Goal: Information Seeking & Learning: Learn about a topic

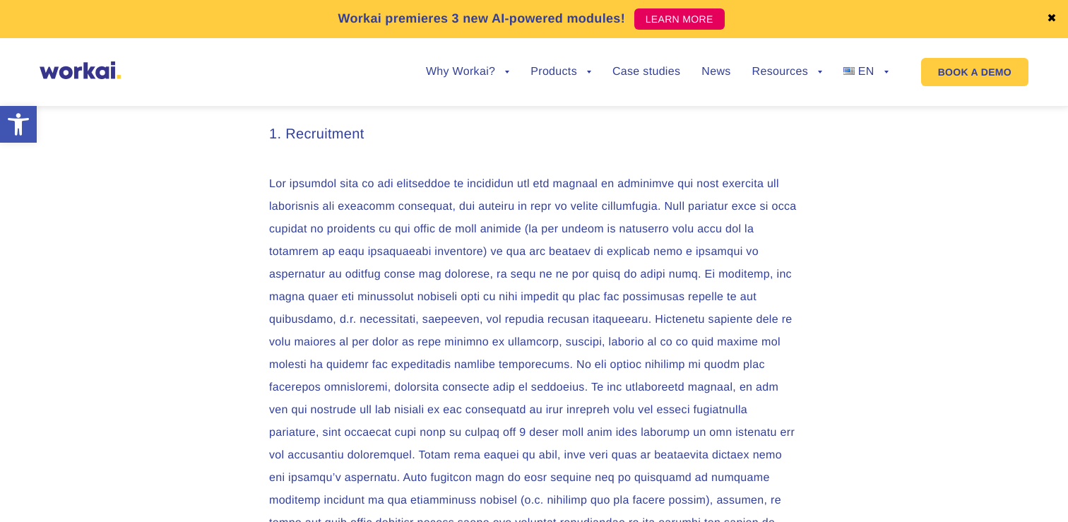
scroll to position [1013, 0]
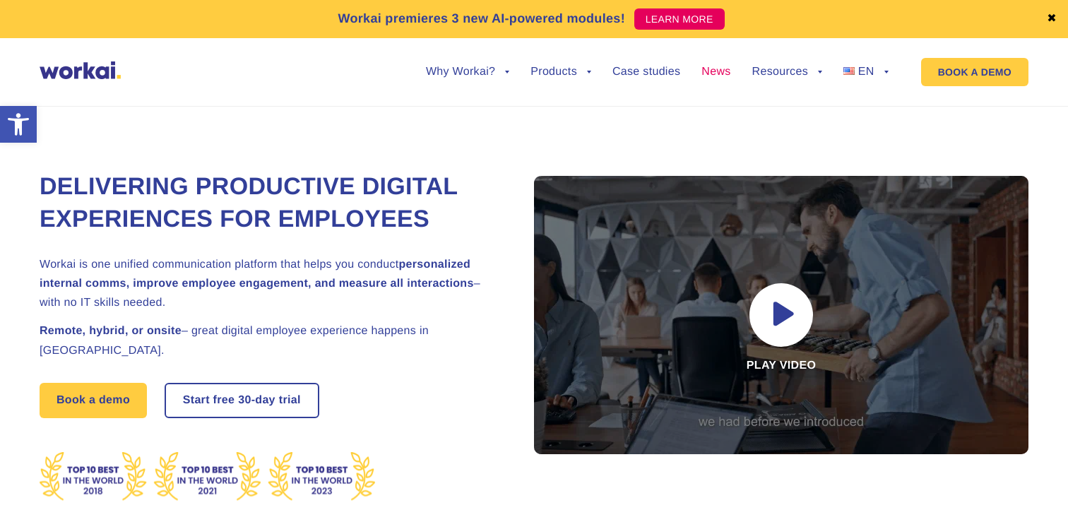
click at [711, 71] on link "News" at bounding box center [716, 71] width 29 height 11
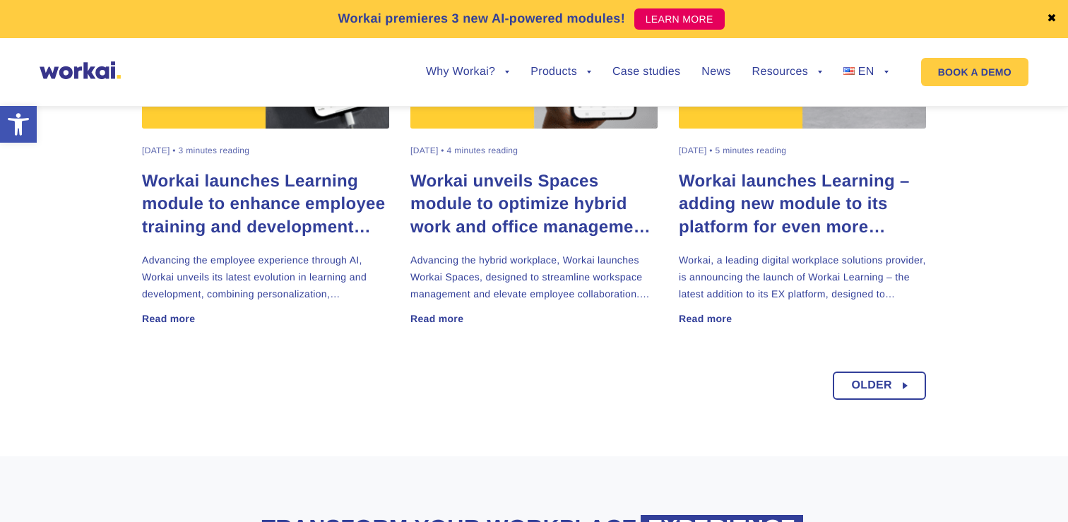
scroll to position [1017, 0]
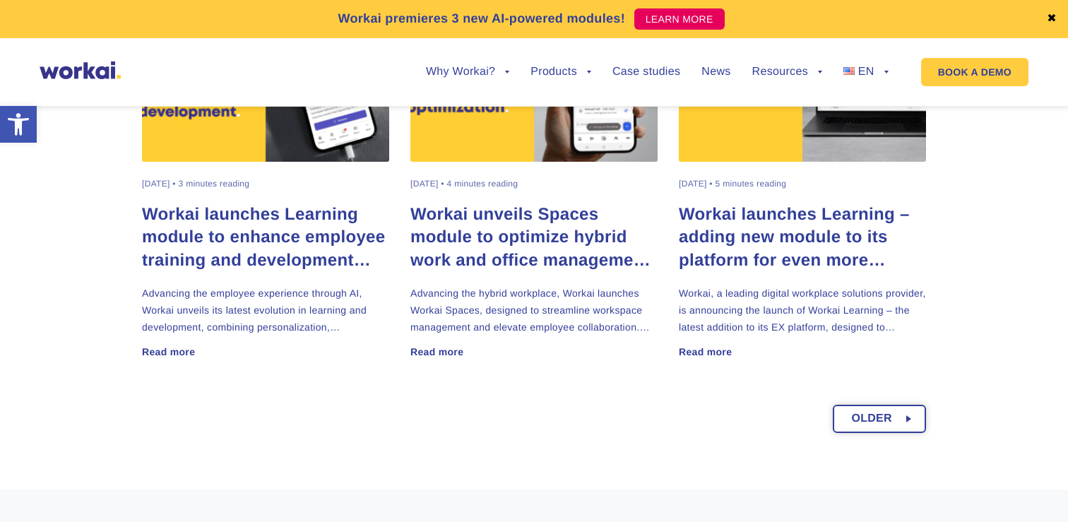
click at [909, 420] on link "Older" at bounding box center [879, 419] width 93 height 28
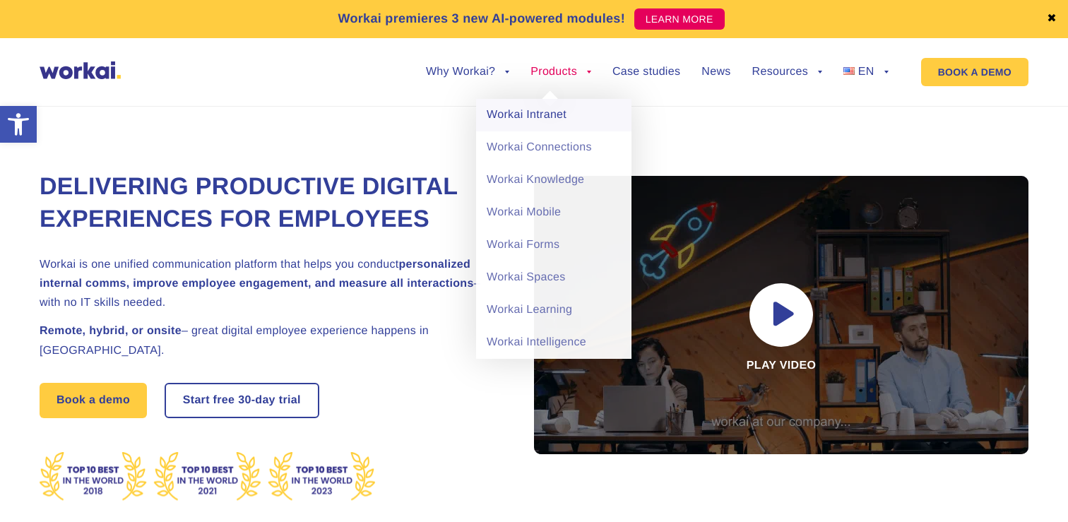
click at [542, 119] on link "Workai Intranet" at bounding box center [553, 115] width 155 height 32
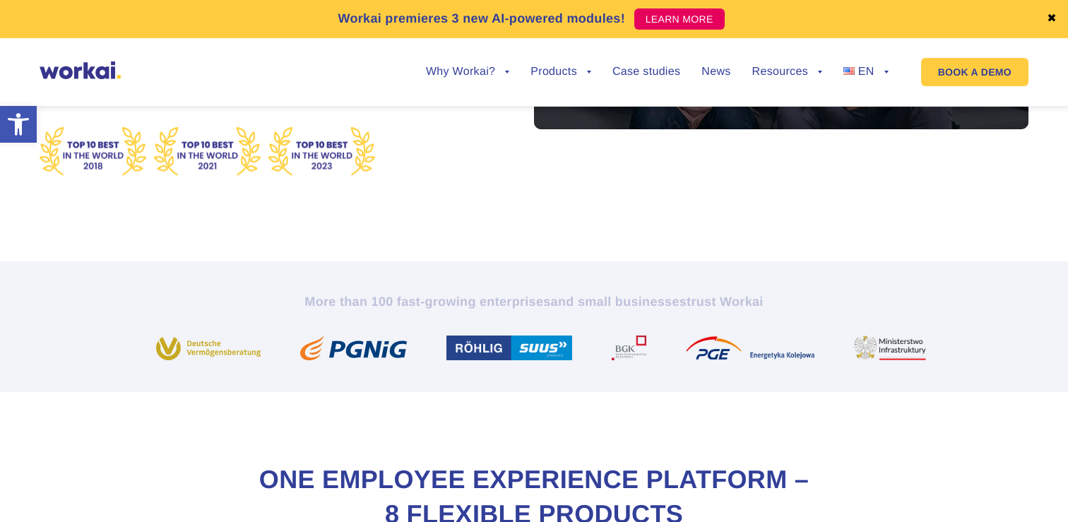
scroll to position [324, 0]
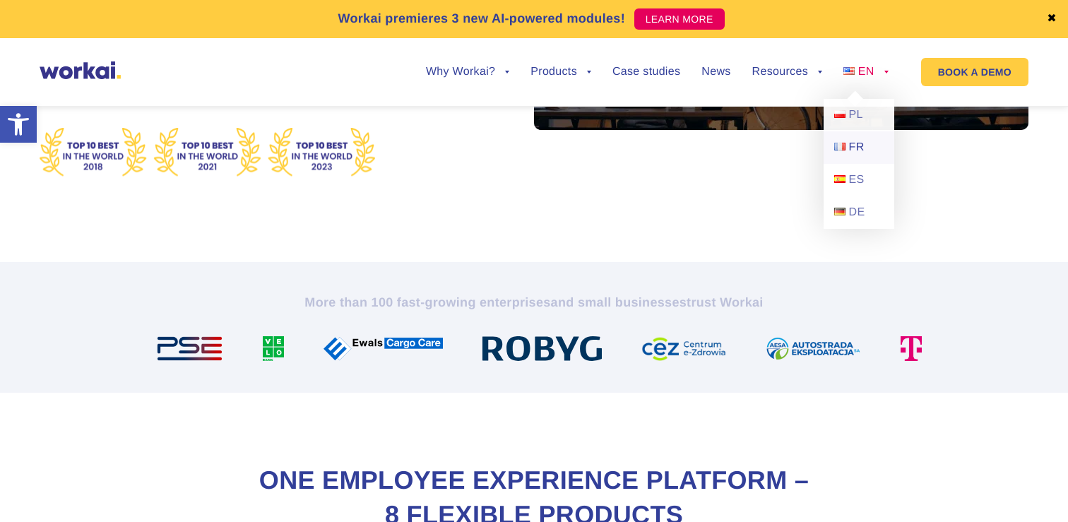
click at [861, 143] on span "FR" at bounding box center [857, 147] width 16 height 12
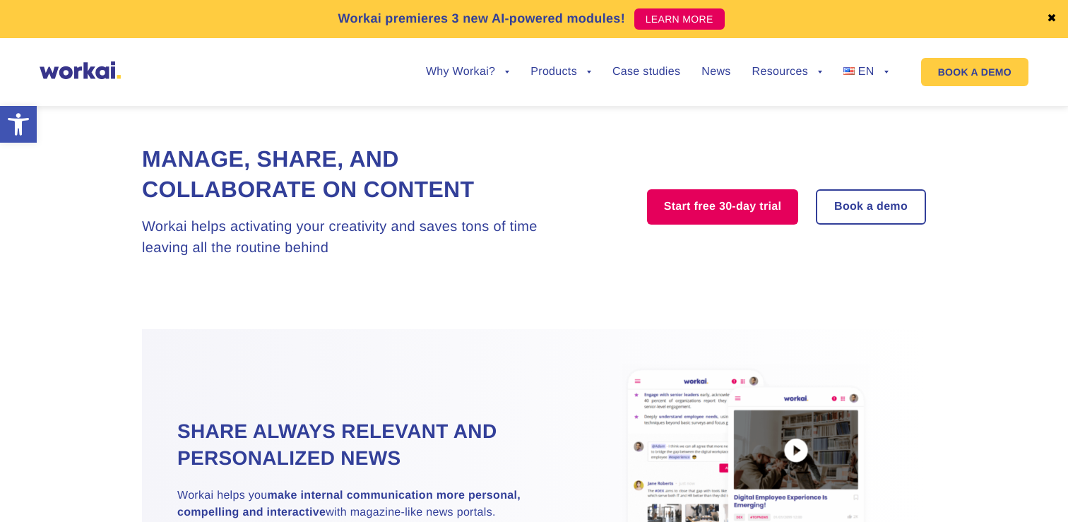
scroll to position [1183, 0]
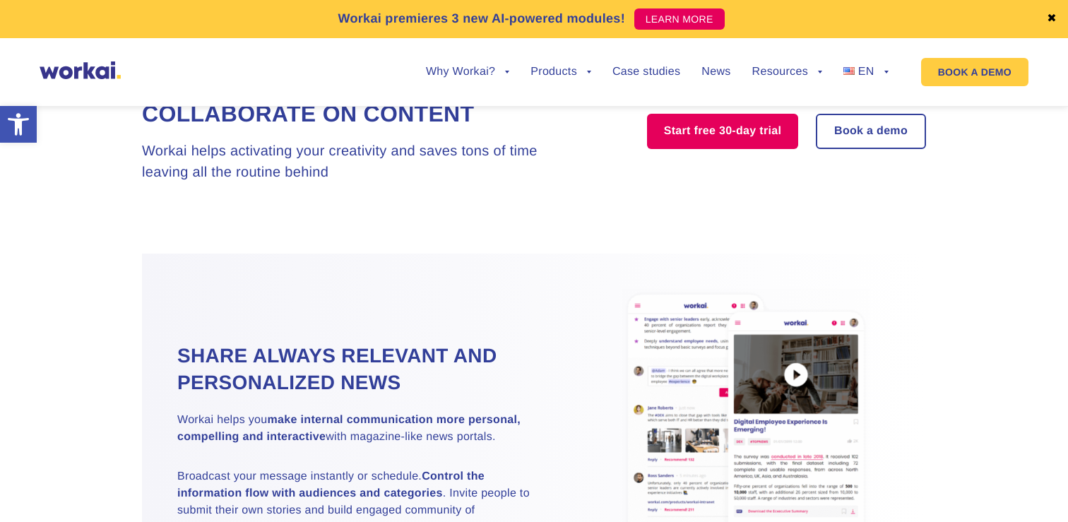
click at [722, 79] on ul "Why Workai? back Why Workai? Intranet ROI calculator Security Products back Wor…" at bounding box center [647, 72] width 484 height 54
click at [882, 69] on link "EN" at bounding box center [866, 71] width 45 height 11
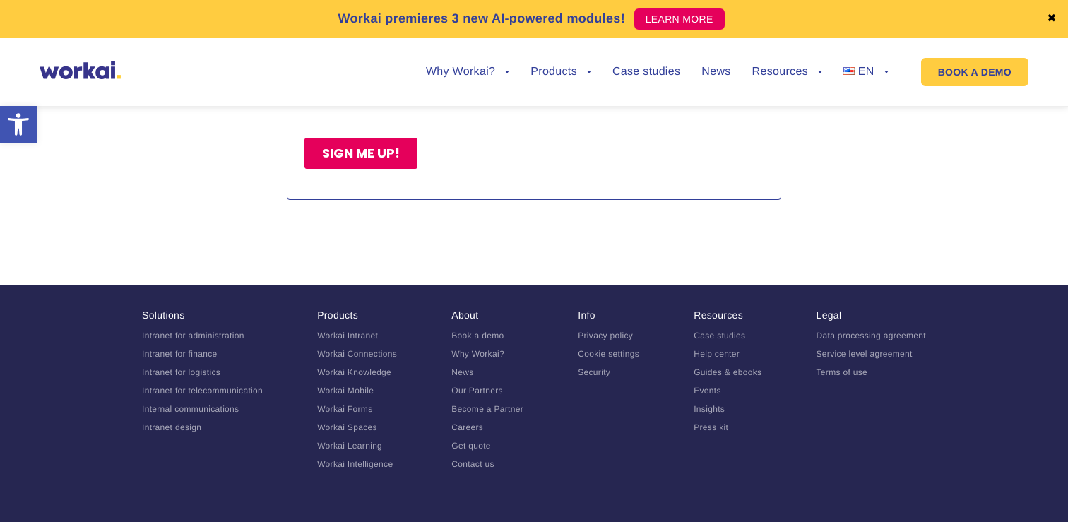
scroll to position [6565, 0]
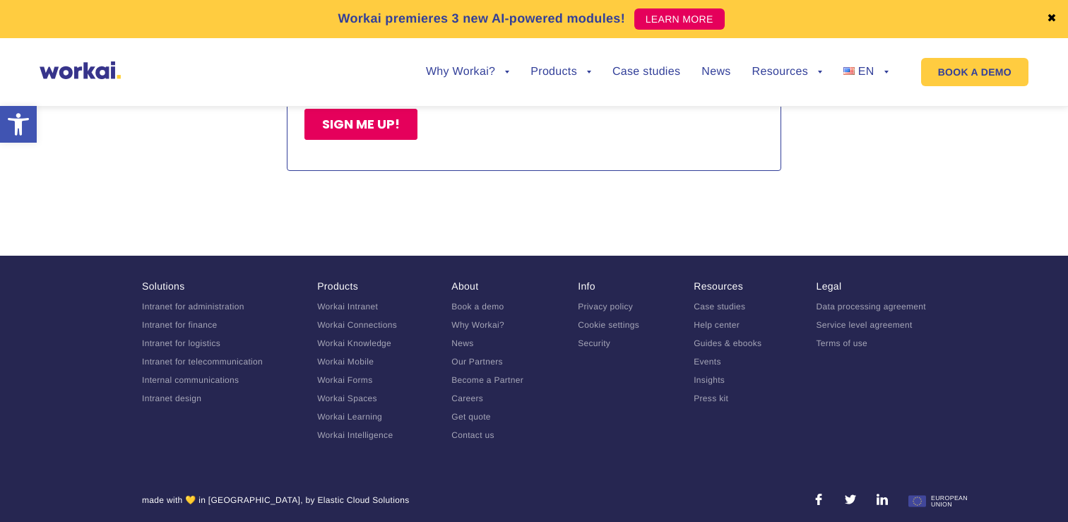
click at [615, 302] on link "Privacy policy" at bounding box center [605, 307] width 55 height 10
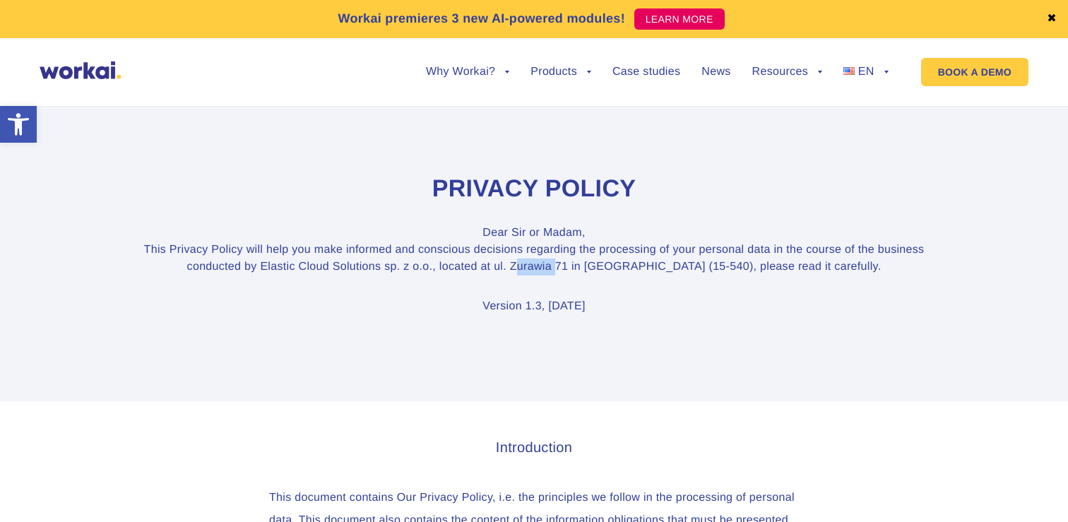
drag, startPoint x: 588, startPoint y: 268, endPoint x: 547, endPoint y: 265, distance: 41.1
click at [547, 266] on p "Dear Sir or Madam, This Privacy Policy will help you make informed and consciou…" at bounding box center [534, 250] width 784 height 51
copy p "Zurawia"
click at [400, 273] on p "Dear Sir or Madam, This Privacy Policy will help you make informed and consciou…" at bounding box center [534, 250] width 784 height 51
drag, startPoint x: 417, startPoint y: 265, endPoint x: 299, endPoint y: 267, distance: 118.0
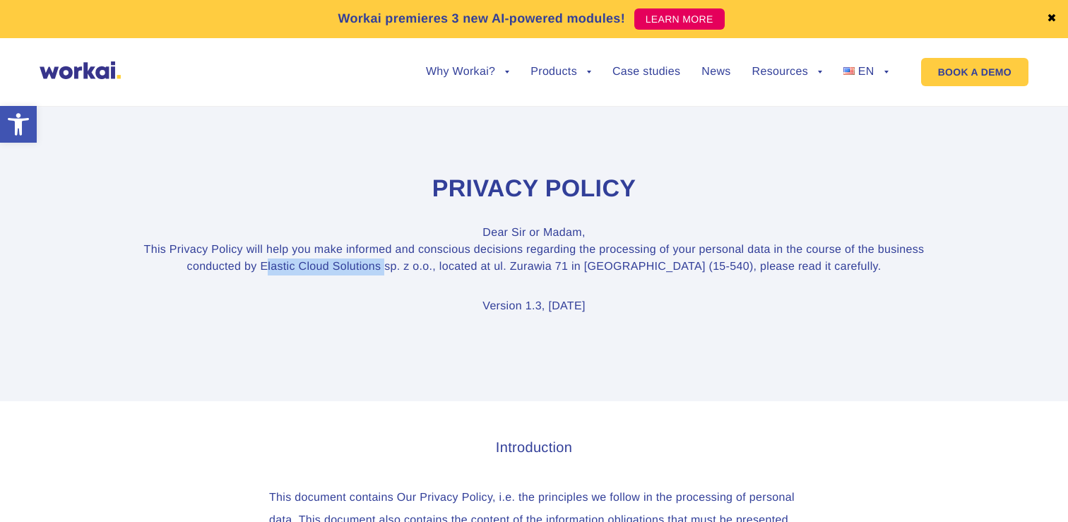
click at [299, 267] on p "Dear Sir or Madam, This Privacy Policy will help you make informed and consciou…" at bounding box center [534, 250] width 784 height 51
copy p "Elastic Cloud Solutions"
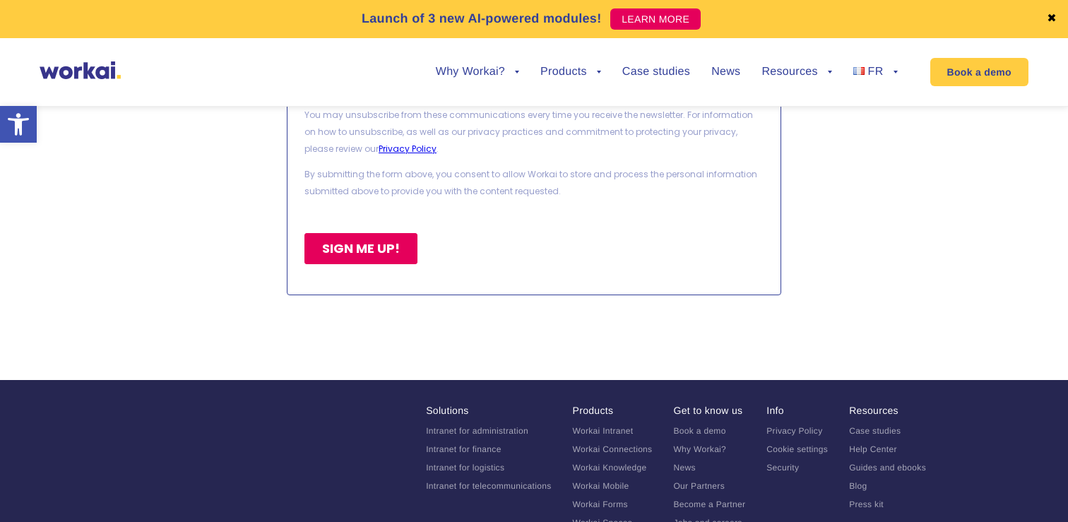
scroll to position [9612, 0]
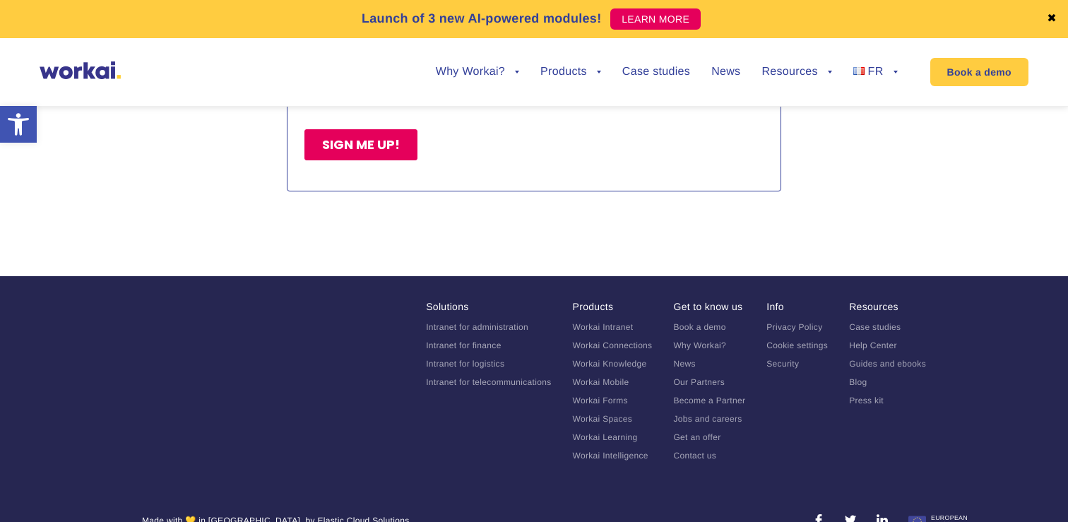
click at [791, 322] on font "Privacy Policy" at bounding box center [795, 327] width 56 height 10
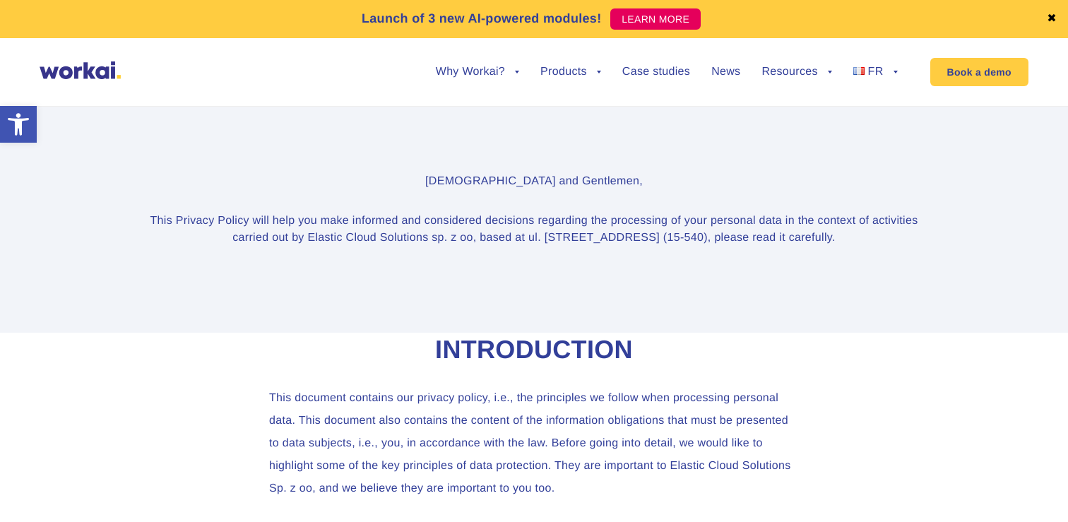
scroll to position [20, 0]
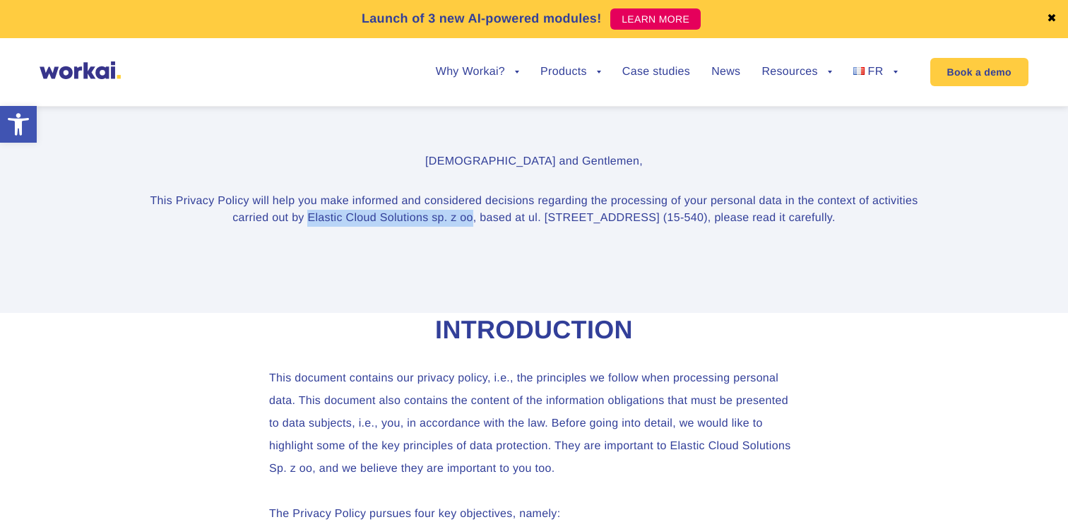
drag, startPoint x: 307, startPoint y: 218, endPoint x: 473, endPoint y: 223, distance: 166.1
click at [473, 223] on font "This Privacy Policy will help you make informed and considered decisions regard…" at bounding box center [534, 209] width 768 height 29
copy font "Elastic Cloud Solutions sp. z oo"
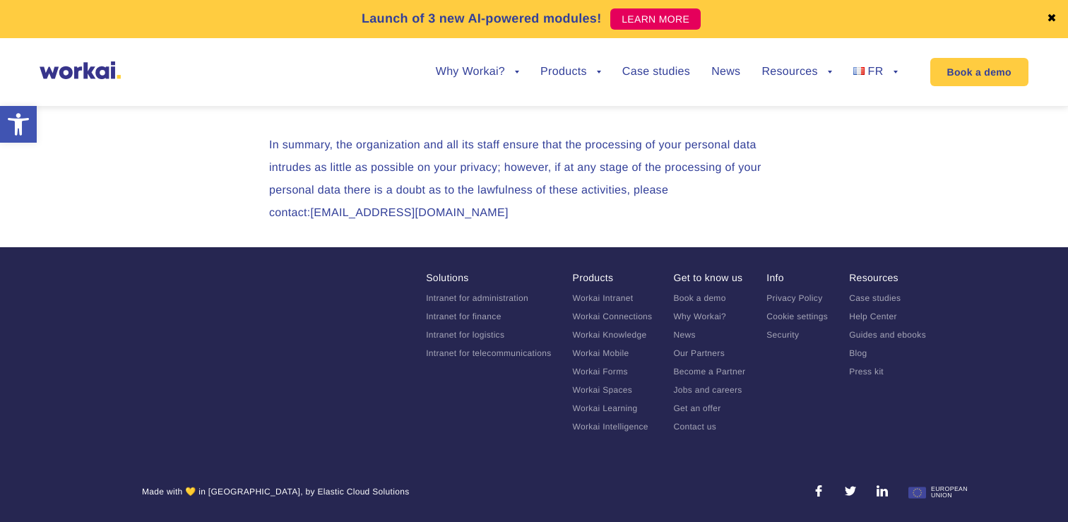
scroll to position [7146, 0]
click at [731, 71] on font "News" at bounding box center [725, 72] width 29 height 12
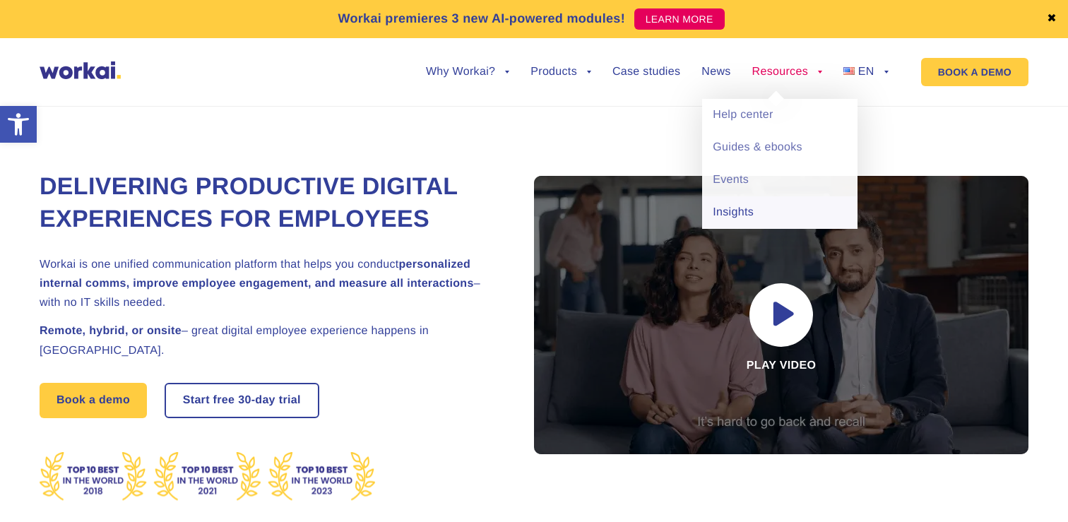
click at [739, 211] on link "Insights" at bounding box center [779, 212] width 155 height 32
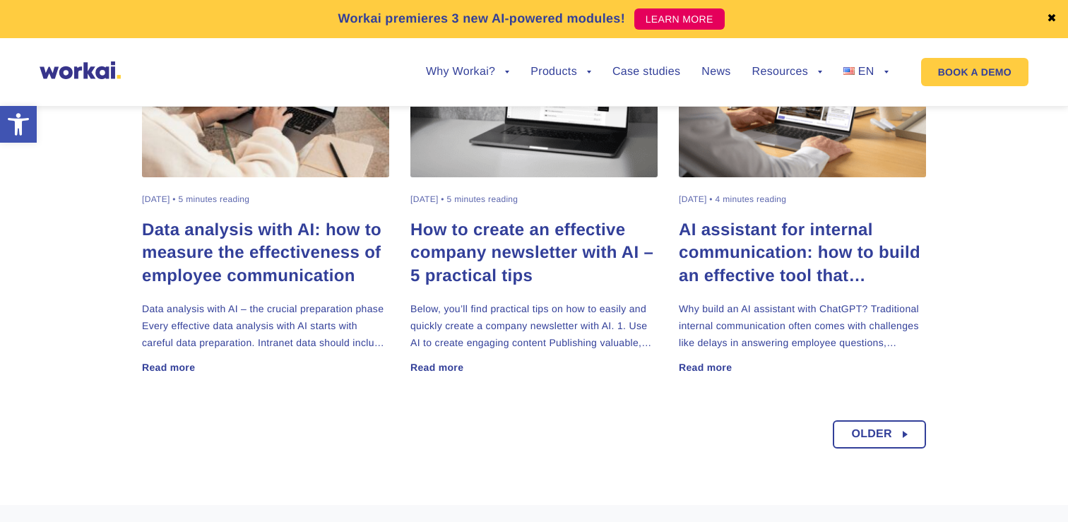
scroll to position [1003, 0]
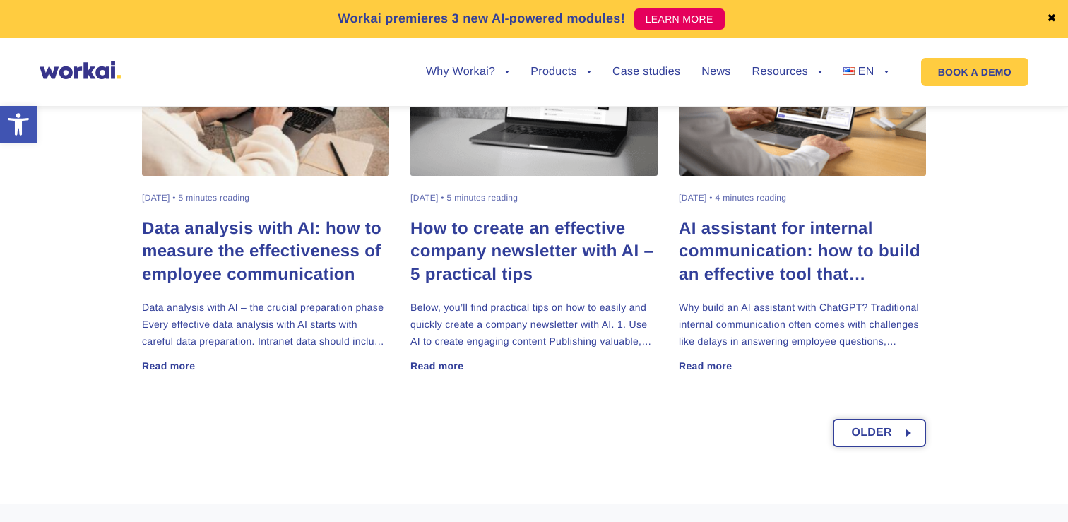
click at [873, 429] on span "Older" at bounding box center [871, 432] width 41 height 25
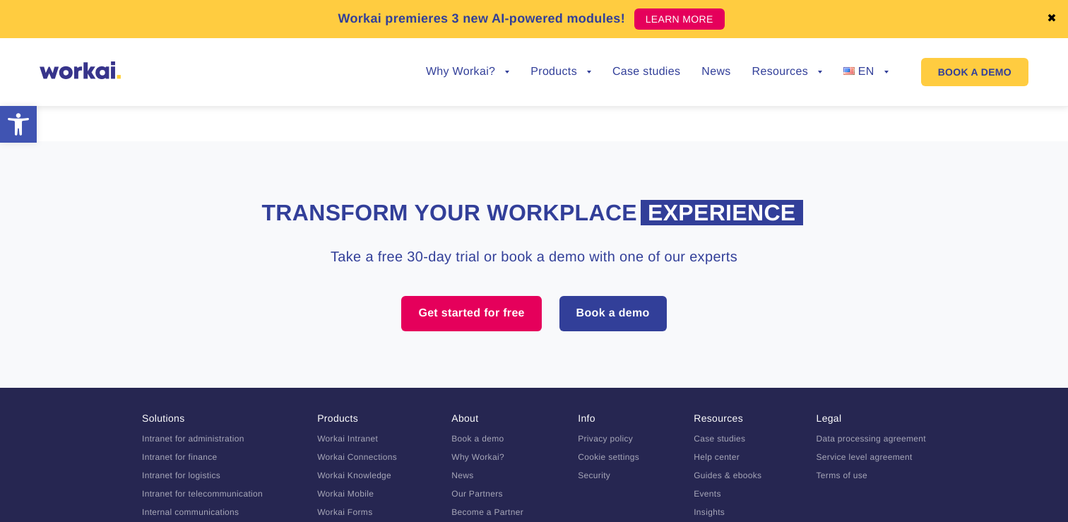
scroll to position [1504, 0]
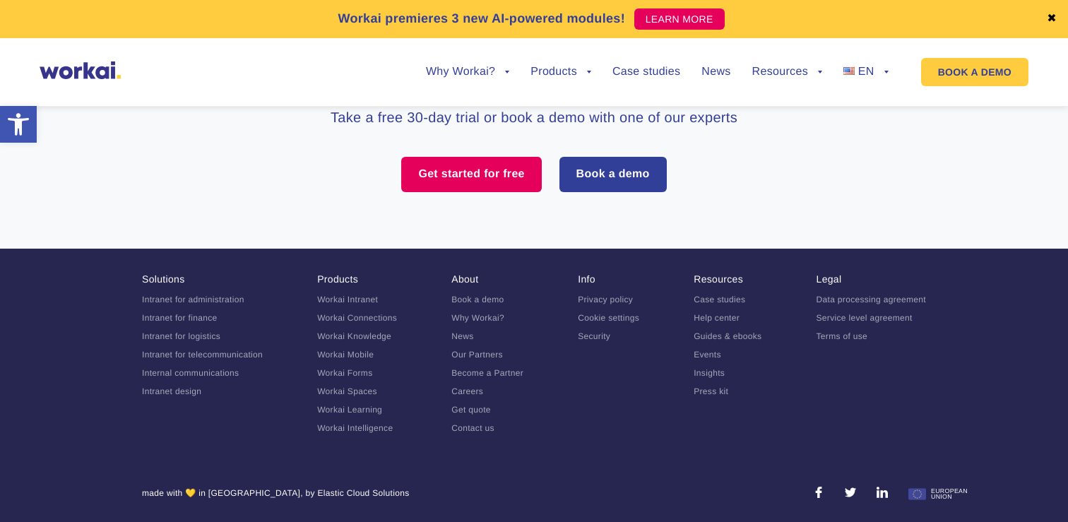
click at [360, 316] on link "Workai Connections" at bounding box center [357, 318] width 80 height 10
click at [356, 336] on link "Workai Knowledge" at bounding box center [354, 336] width 74 height 10
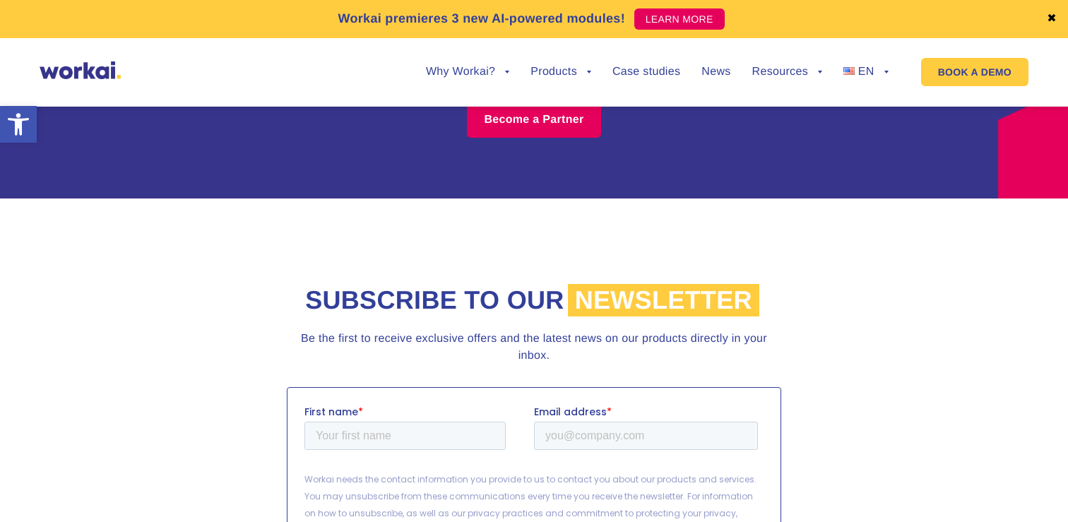
scroll to position [5150, 0]
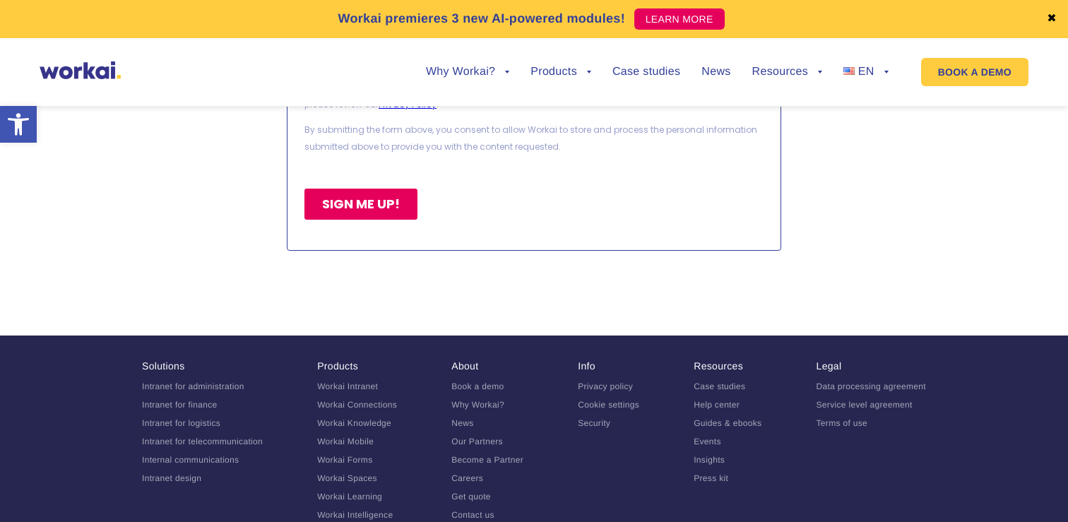
scroll to position [6260, 0]
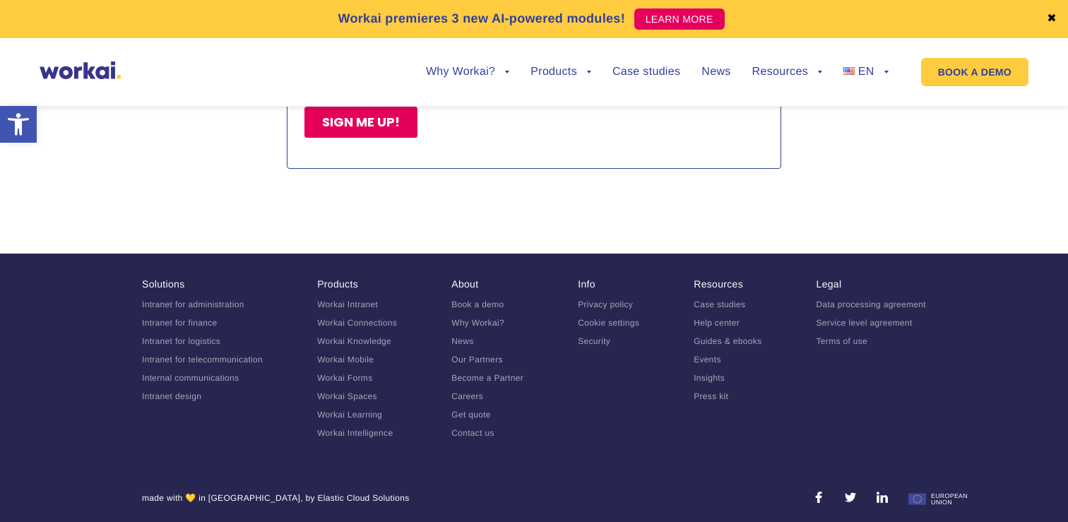
click at [372, 428] on link "Workai Intelligence" at bounding box center [355, 433] width 76 height 10
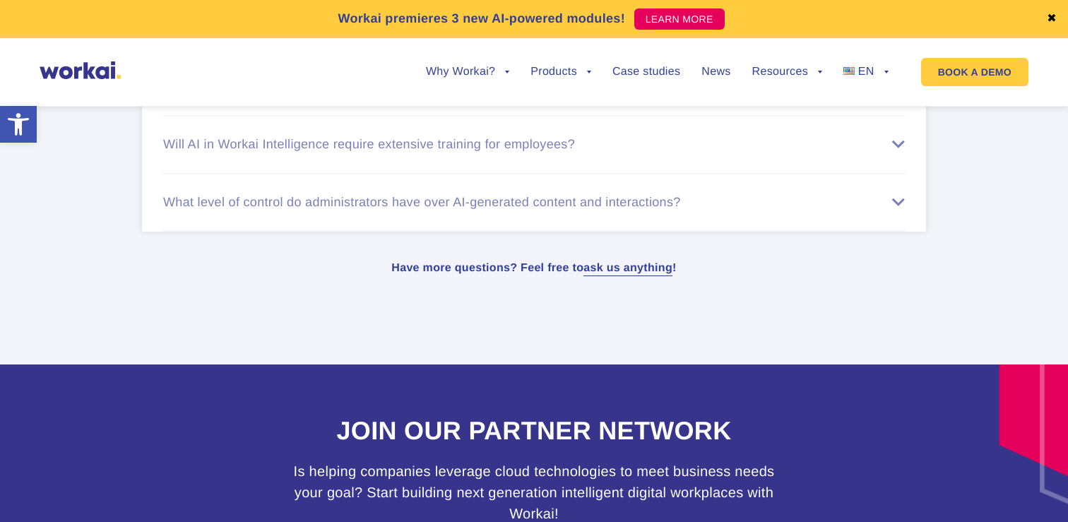
scroll to position [4452, 0]
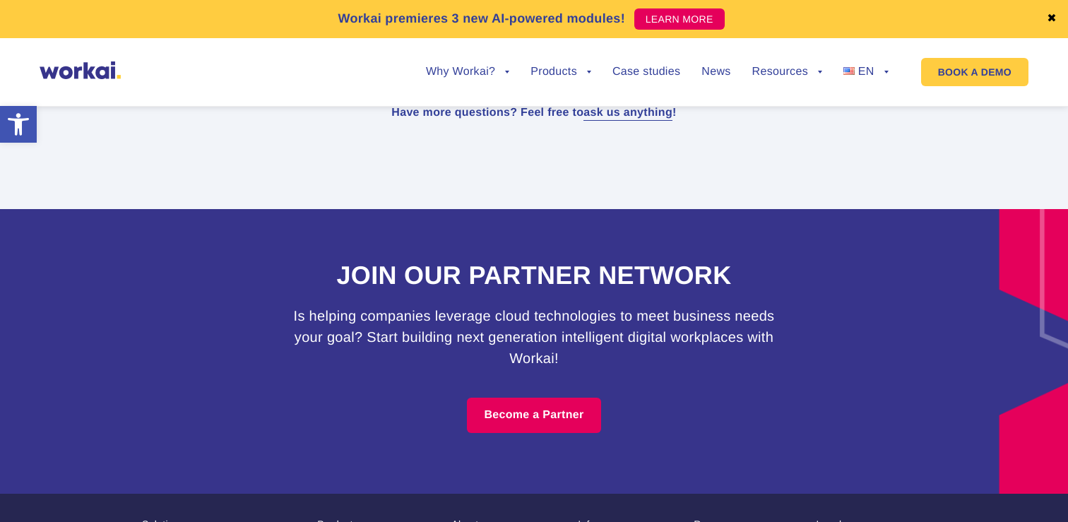
scroll to position [4695, 0]
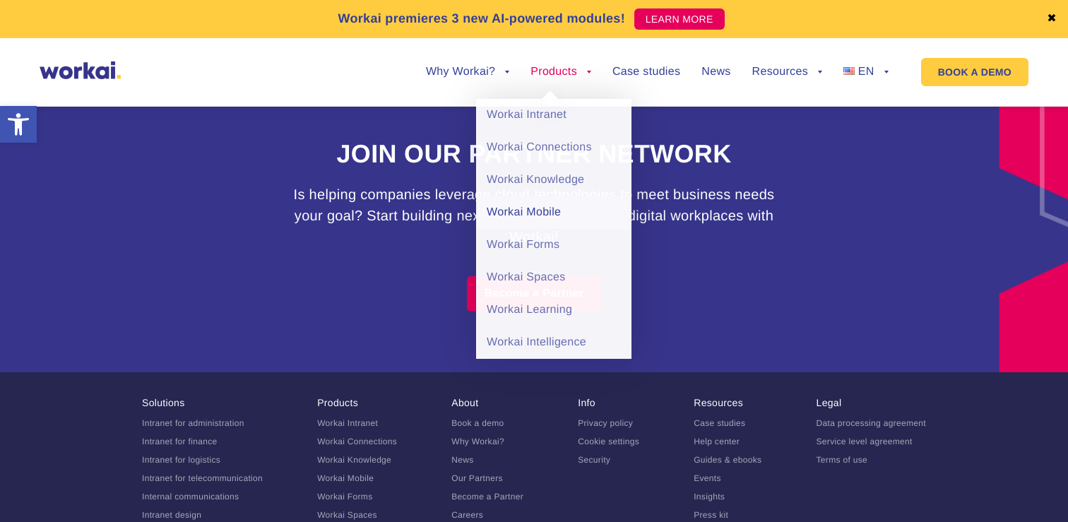
click at [531, 211] on link "Workai Mobile" at bounding box center [553, 212] width 155 height 32
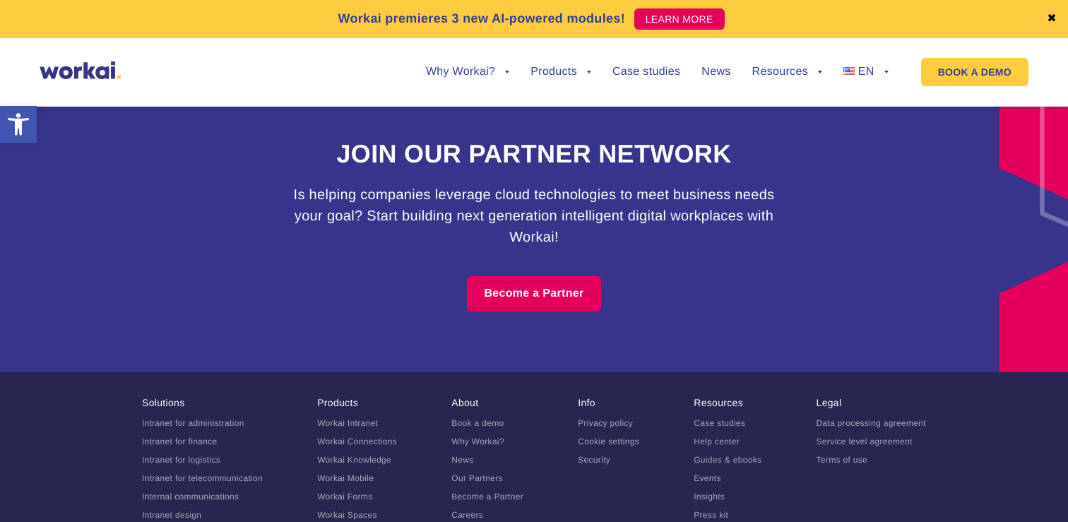
scroll to position [4816, 0]
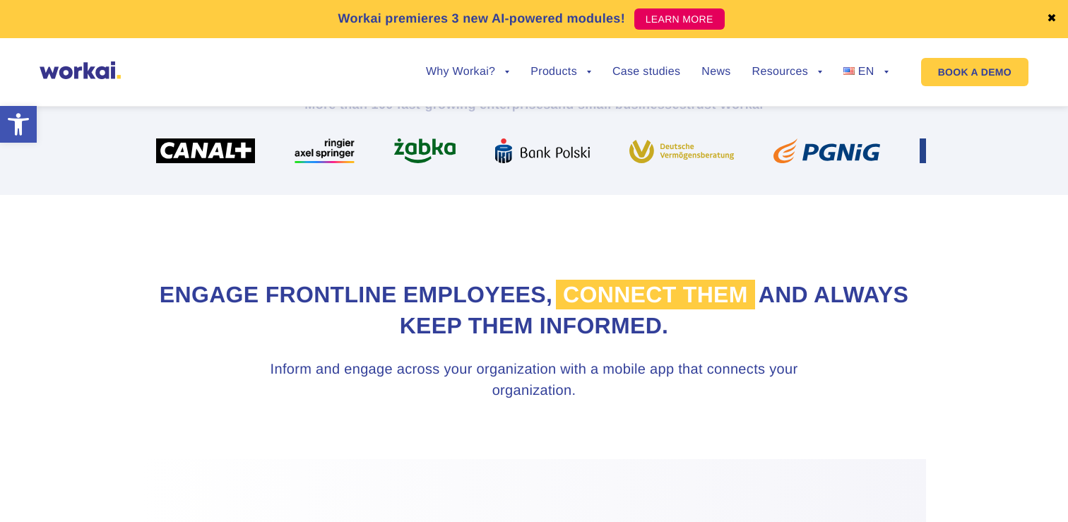
scroll to position [596, 0]
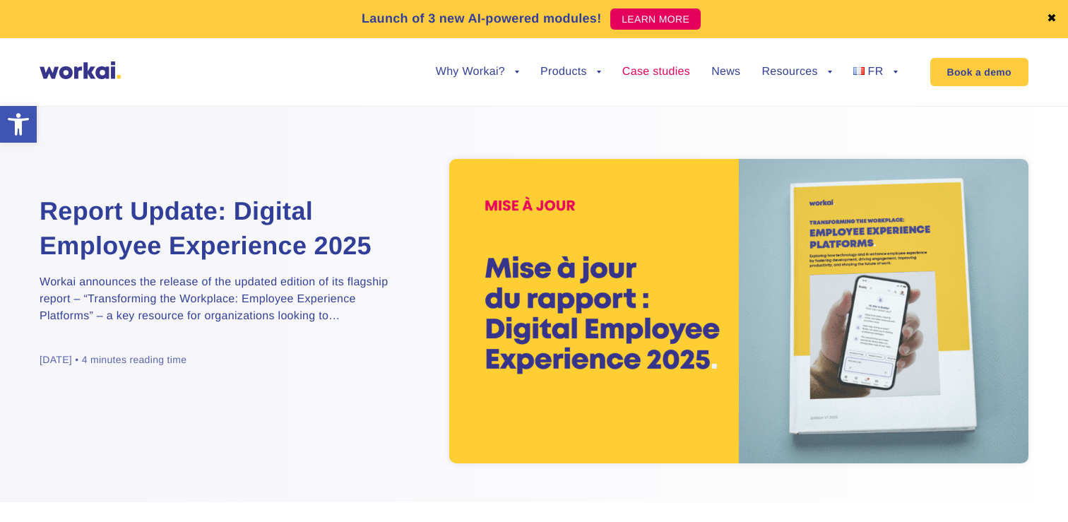
click at [663, 77] on font "Case studies" at bounding box center [656, 72] width 68 height 12
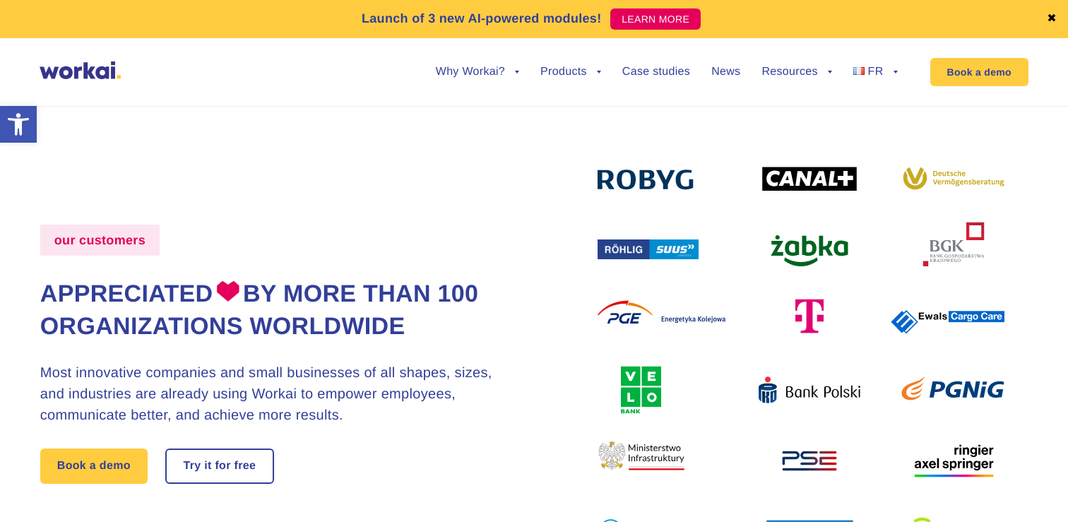
scroll to position [13, 0]
click at [658, 175] on img at bounding box center [801, 354] width 407 height 388
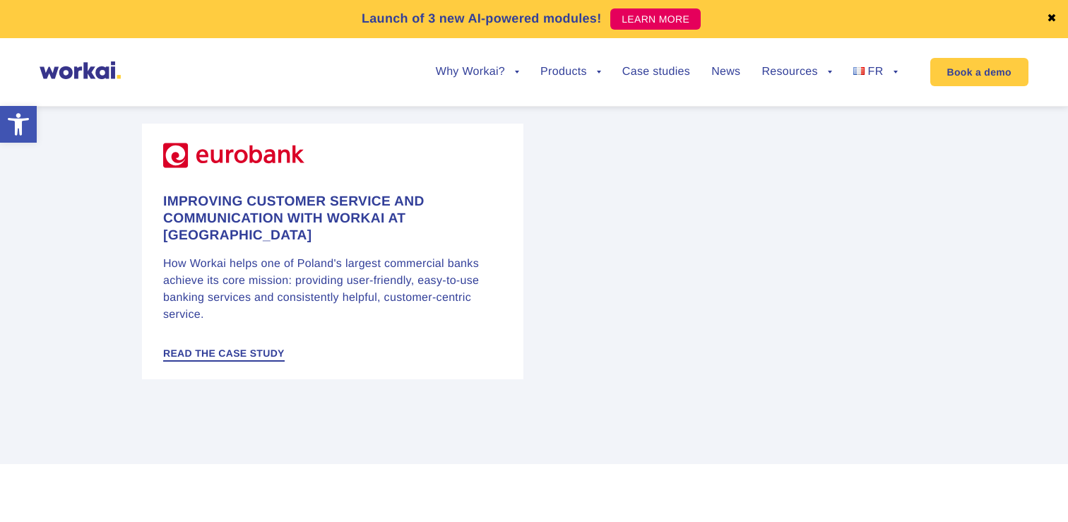
scroll to position [2405, 0]
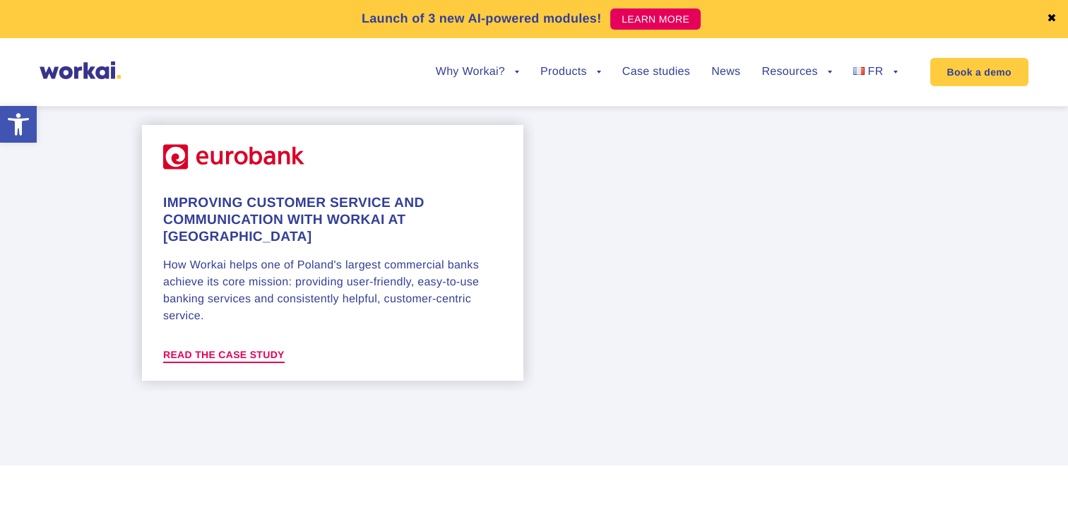
click at [252, 349] on font "READ THE CASE STUDY" at bounding box center [224, 354] width 122 height 11
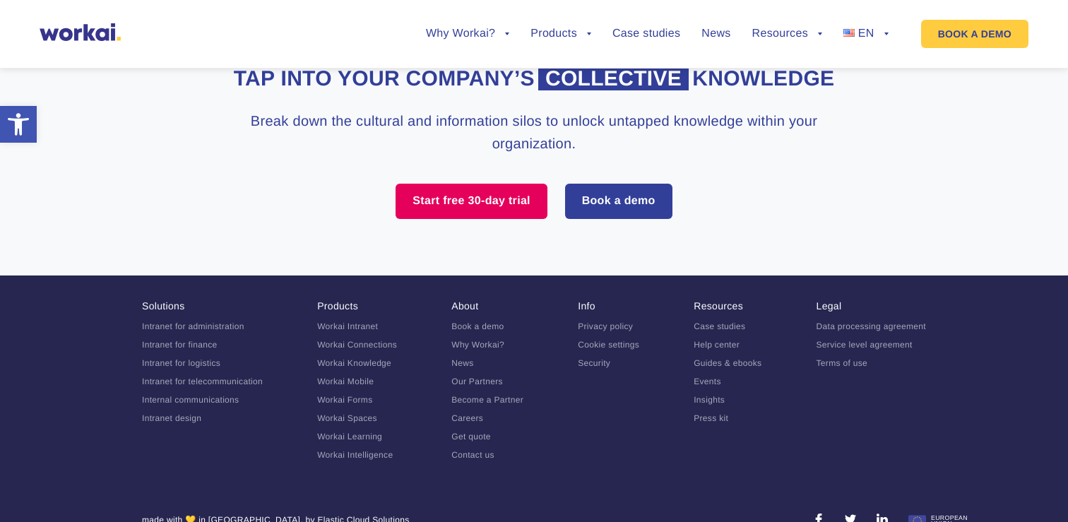
scroll to position [3773, 0]
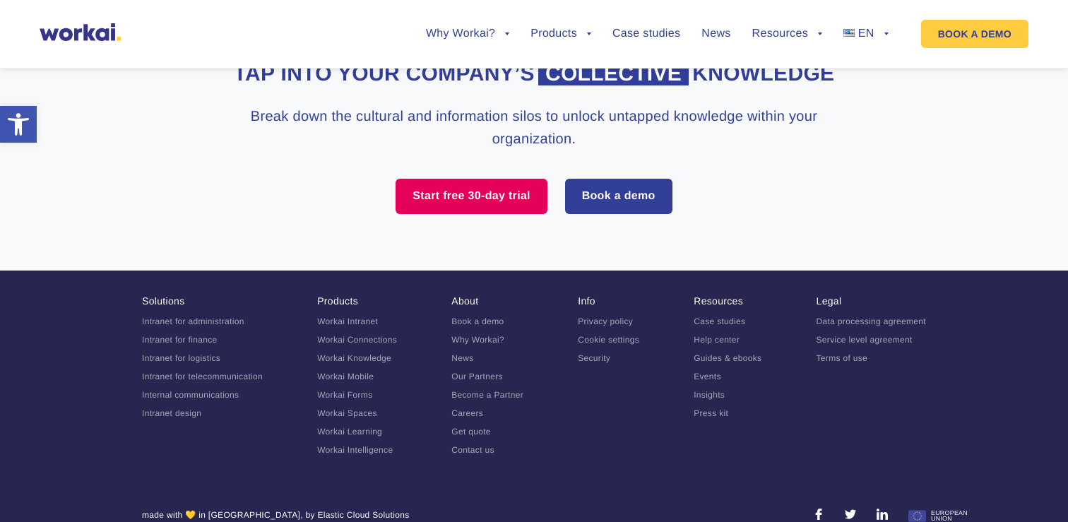
click at [617, 335] on link "Cookie settings" at bounding box center [608, 340] width 61 height 10
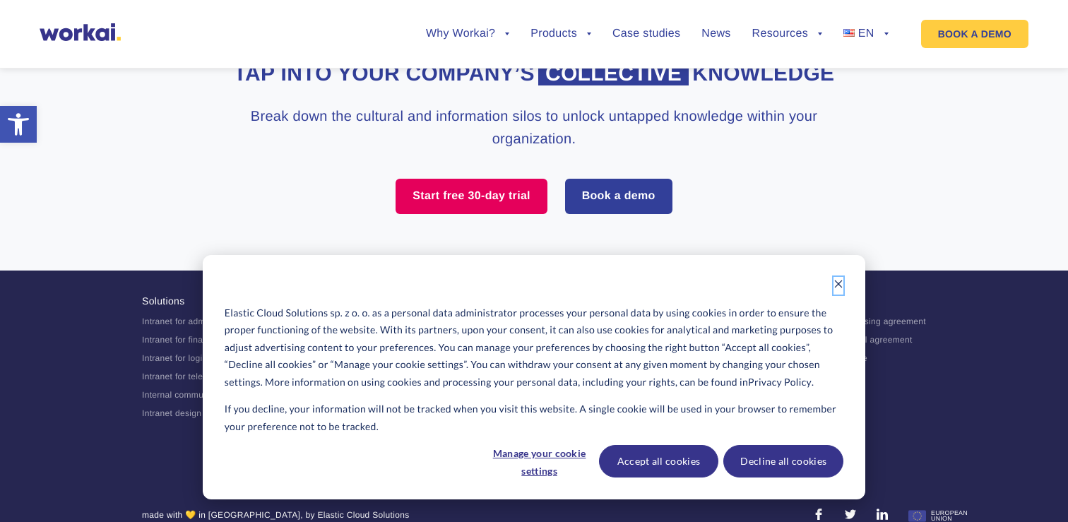
click at [840, 281] on icon "Dismiss cookie banner" at bounding box center [839, 284] width 10 height 10
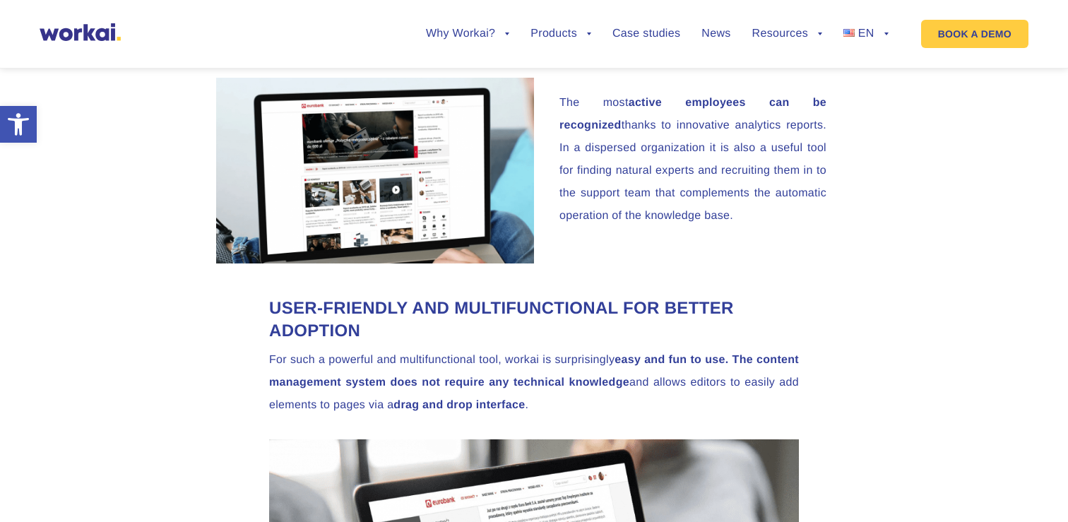
scroll to position [2519, 0]
